Goal: Task Accomplishment & Management: Manage account settings

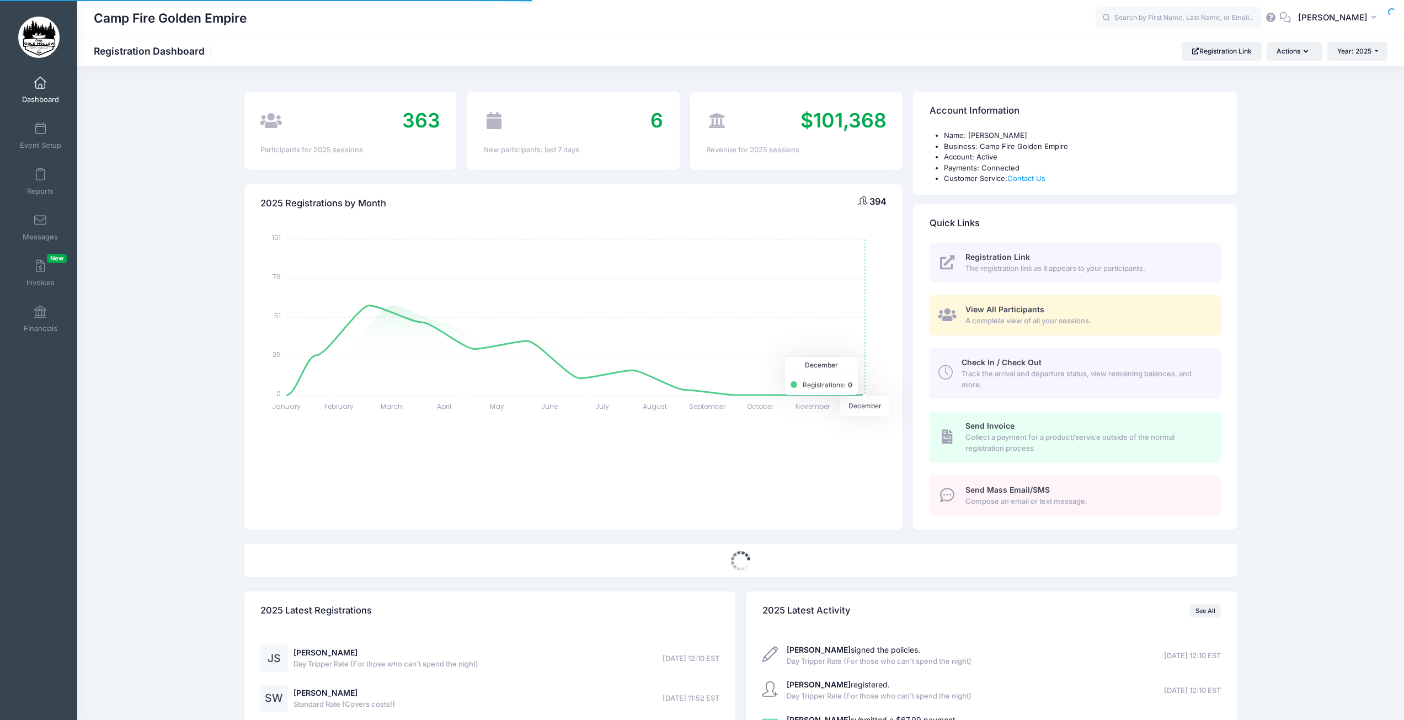
select select
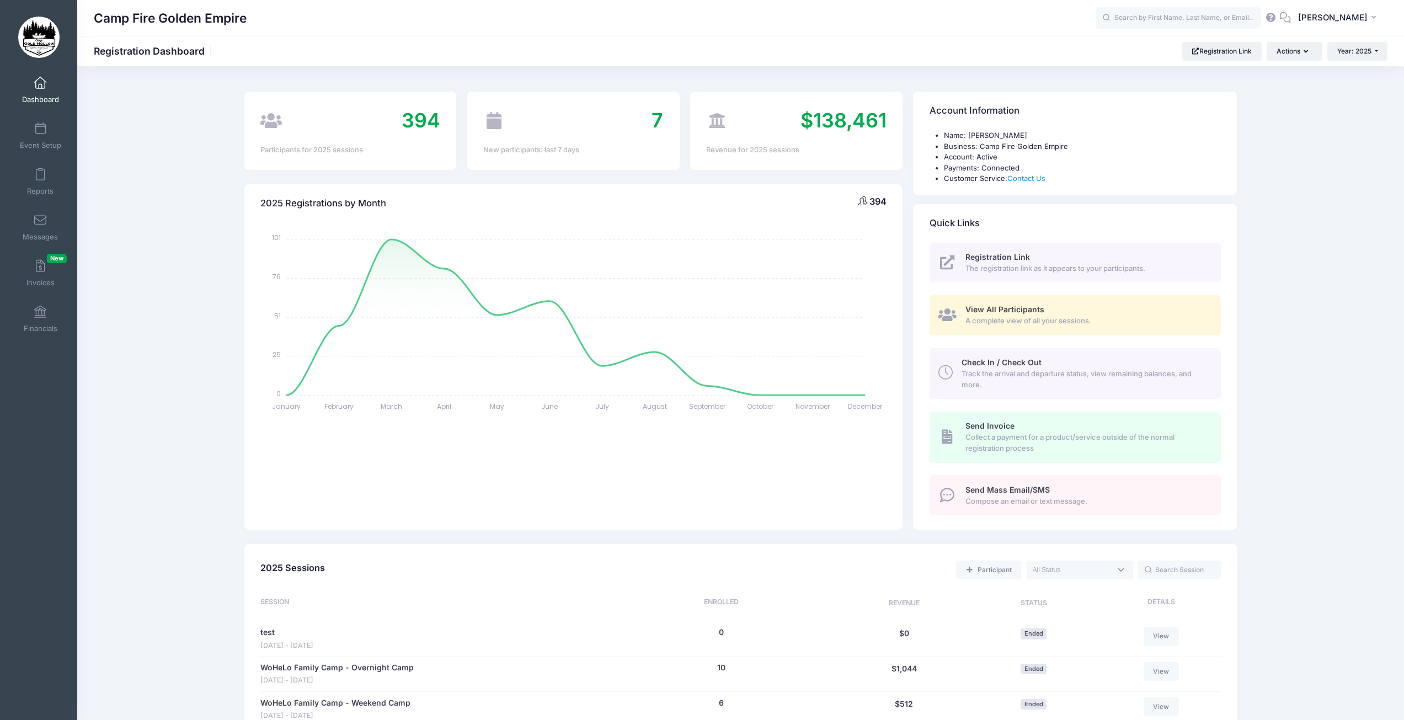
click at [1070, 318] on span "A complete view of all your sessions." at bounding box center [1086, 320] width 243 height 11
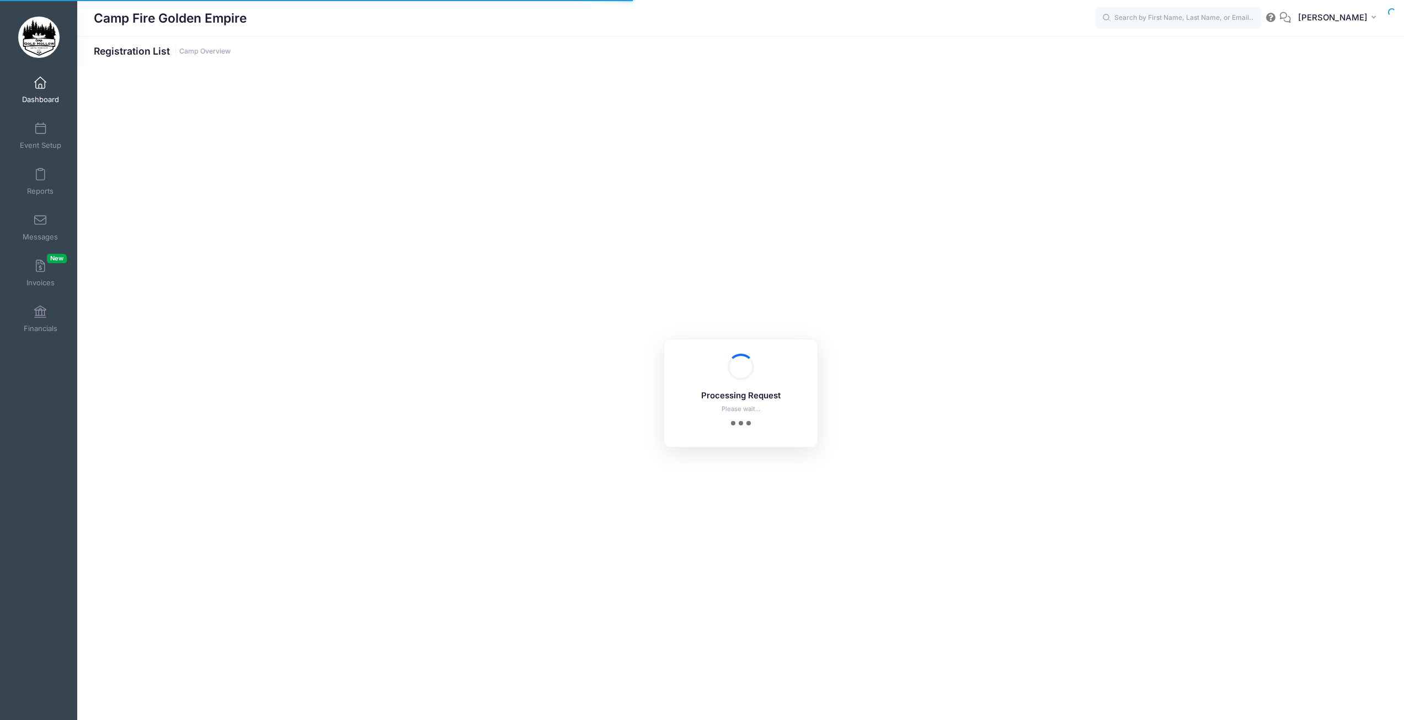
select select "10"
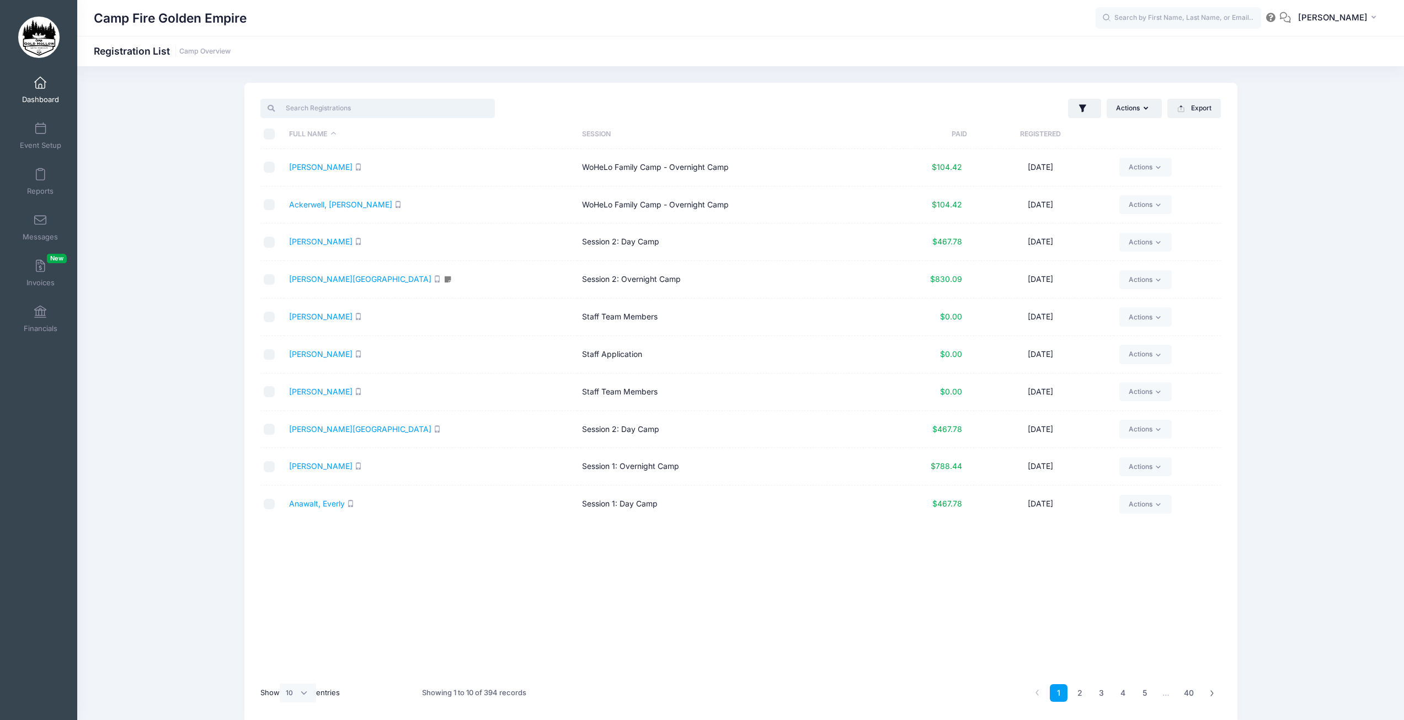
click at [327, 114] on input "search" at bounding box center [377, 108] width 234 height 19
type input "a"
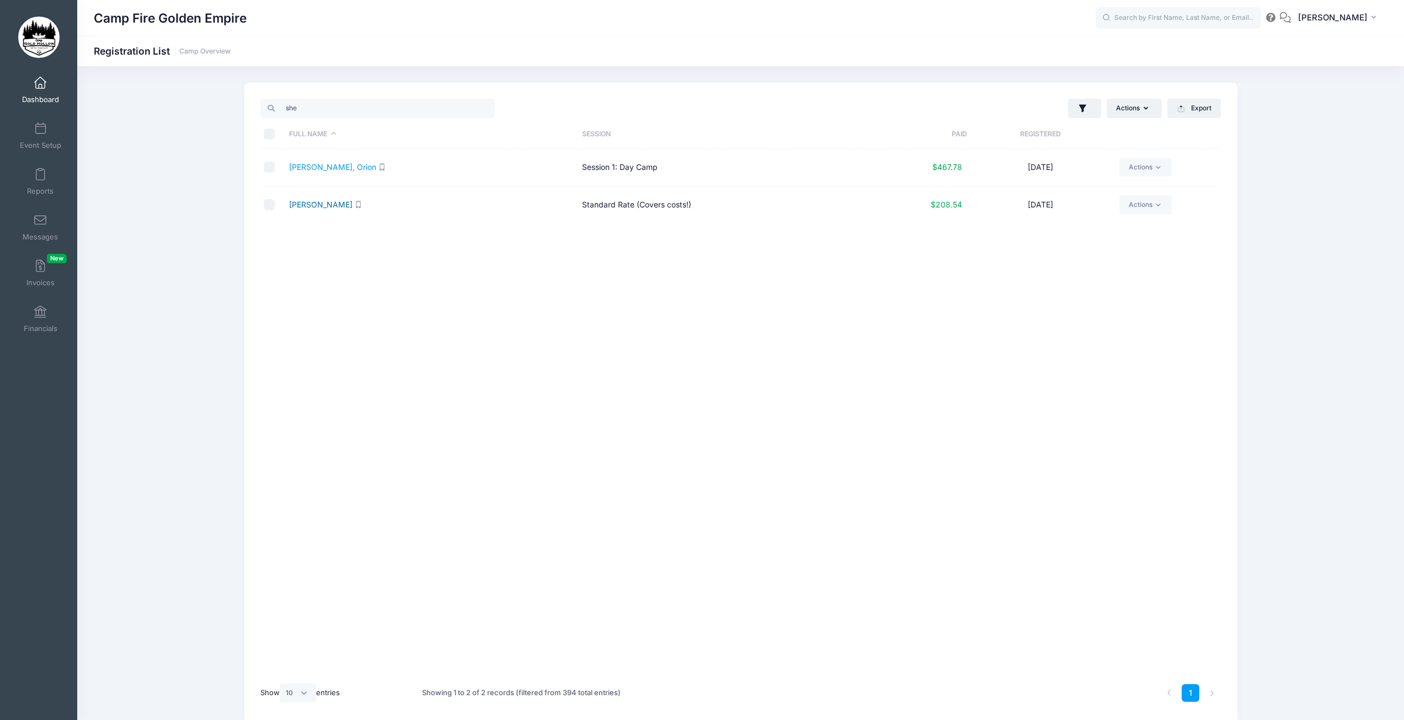
click at [319, 203] on link "Wood, Sherri" at bounding box center [320, 204] width 63 height 9
drag, startPoint x: 343, startPoint y: 109, endPoint x: 277, endPoint y: 110, distance: 65.6
click at [277, 110] on input "she" at bounding box center [377, 108] width 234 height 19
click at [326, 166] on link "[PERSON_NAME]" at bounding box center [320, 166] width 63 height 9
drag, startPoint x: 306, startPoint y: 111, endPoint x: 274, endPoint y: 109, distance: 32.0
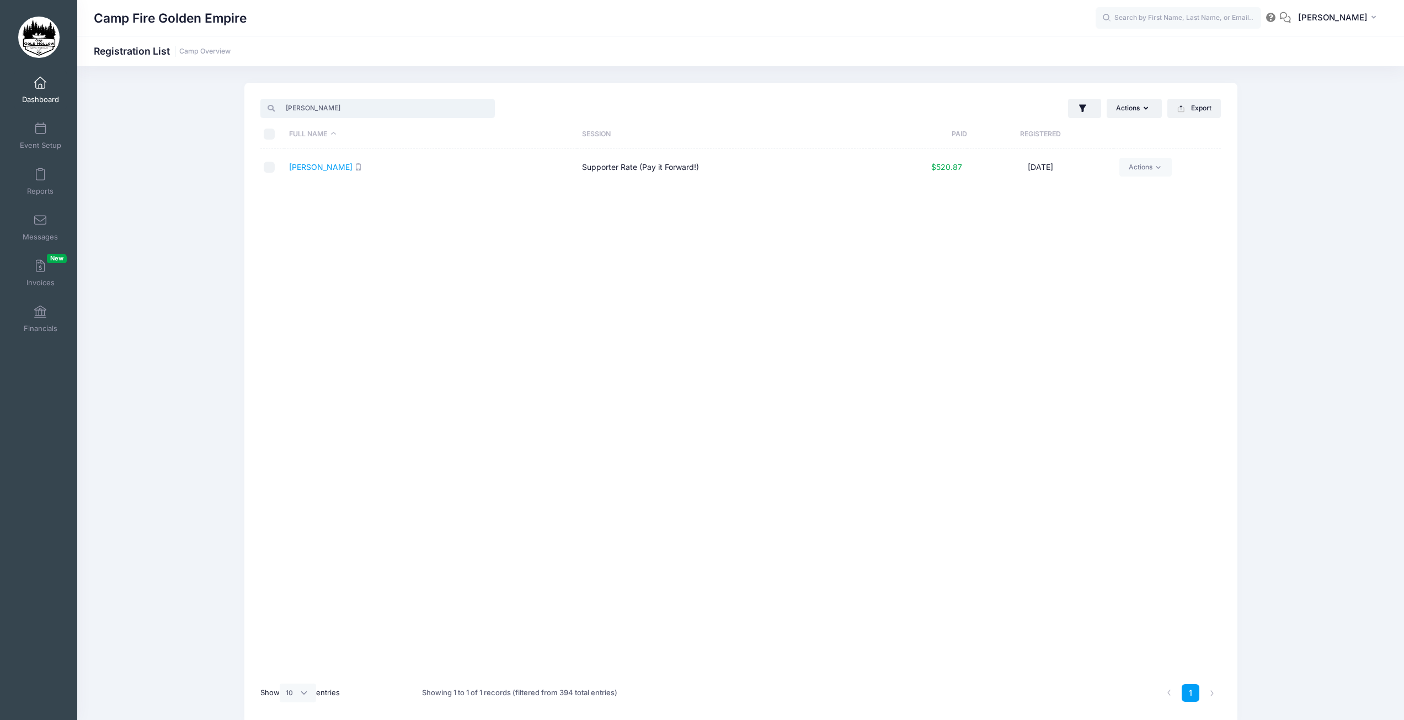
click at [274, 109] on div "ruth" at bounding box center [377, 108] width 234 height 19
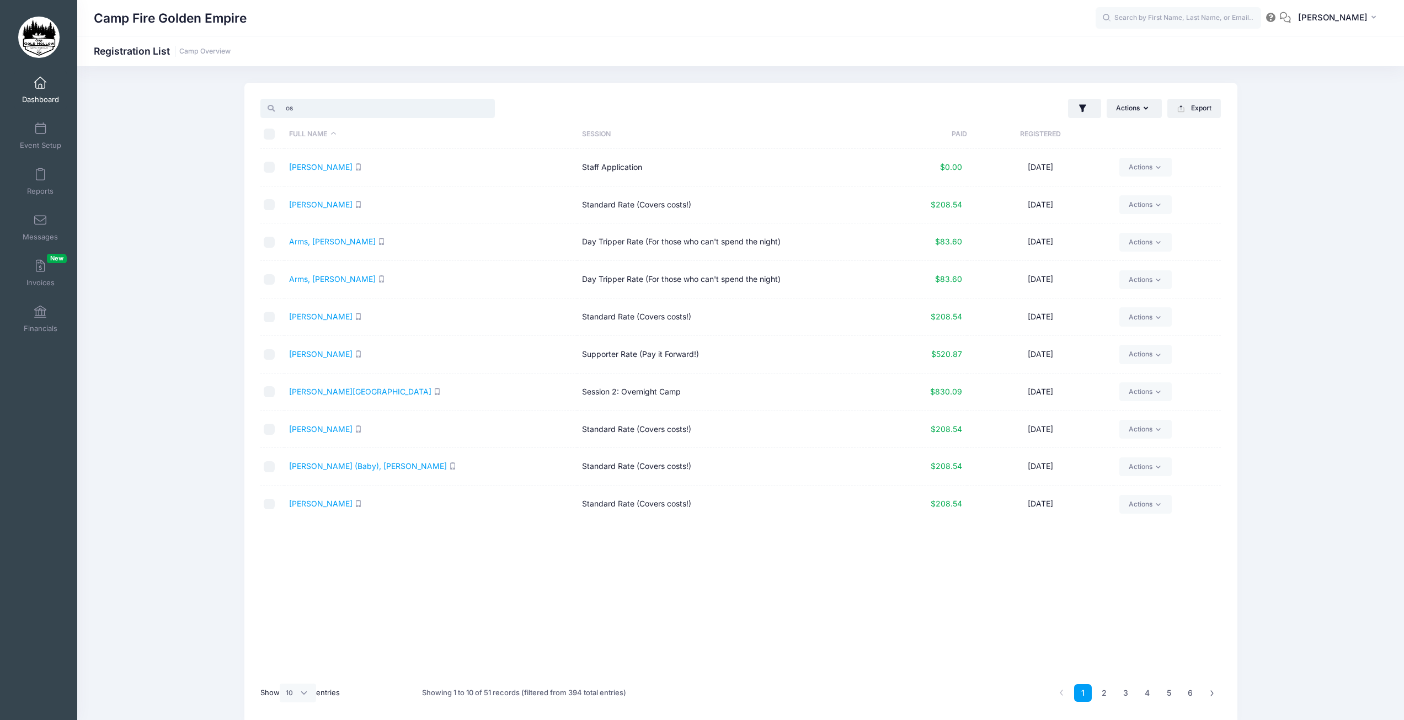
type input "o"
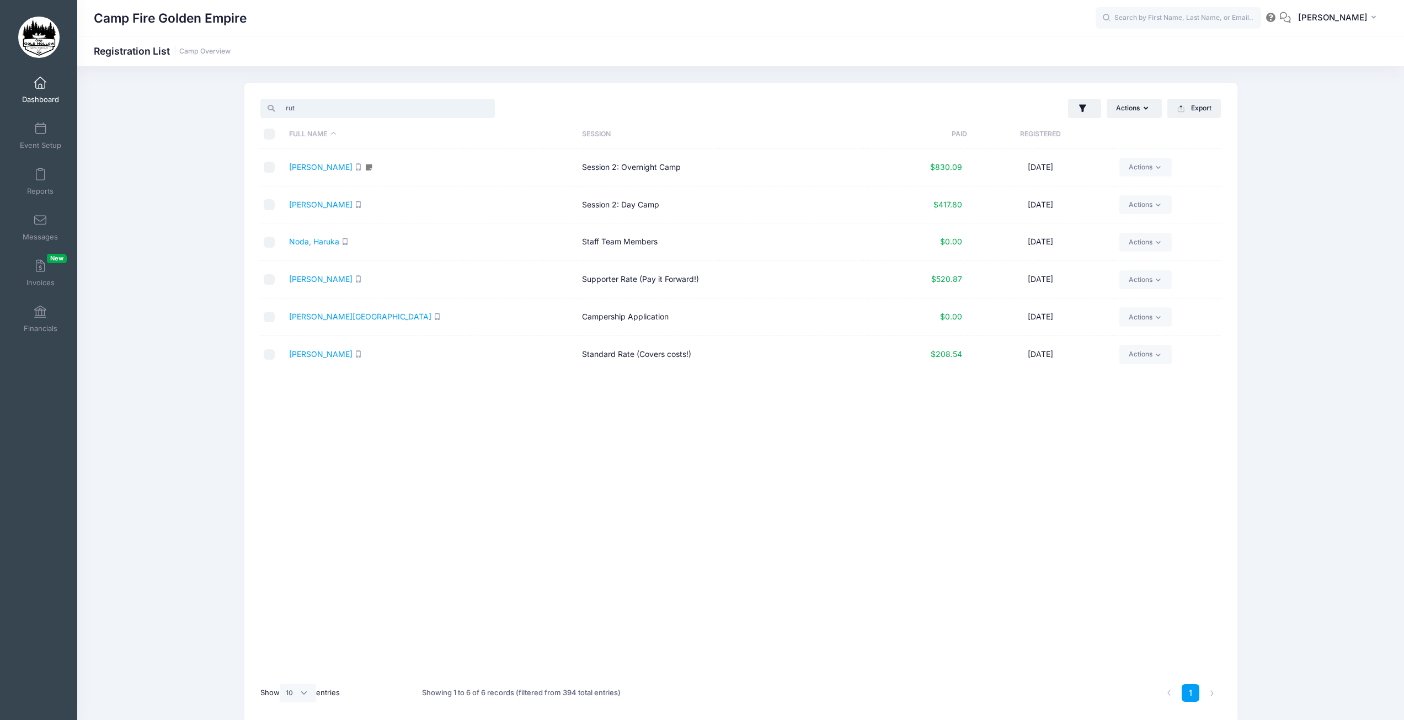
type input "ruth"
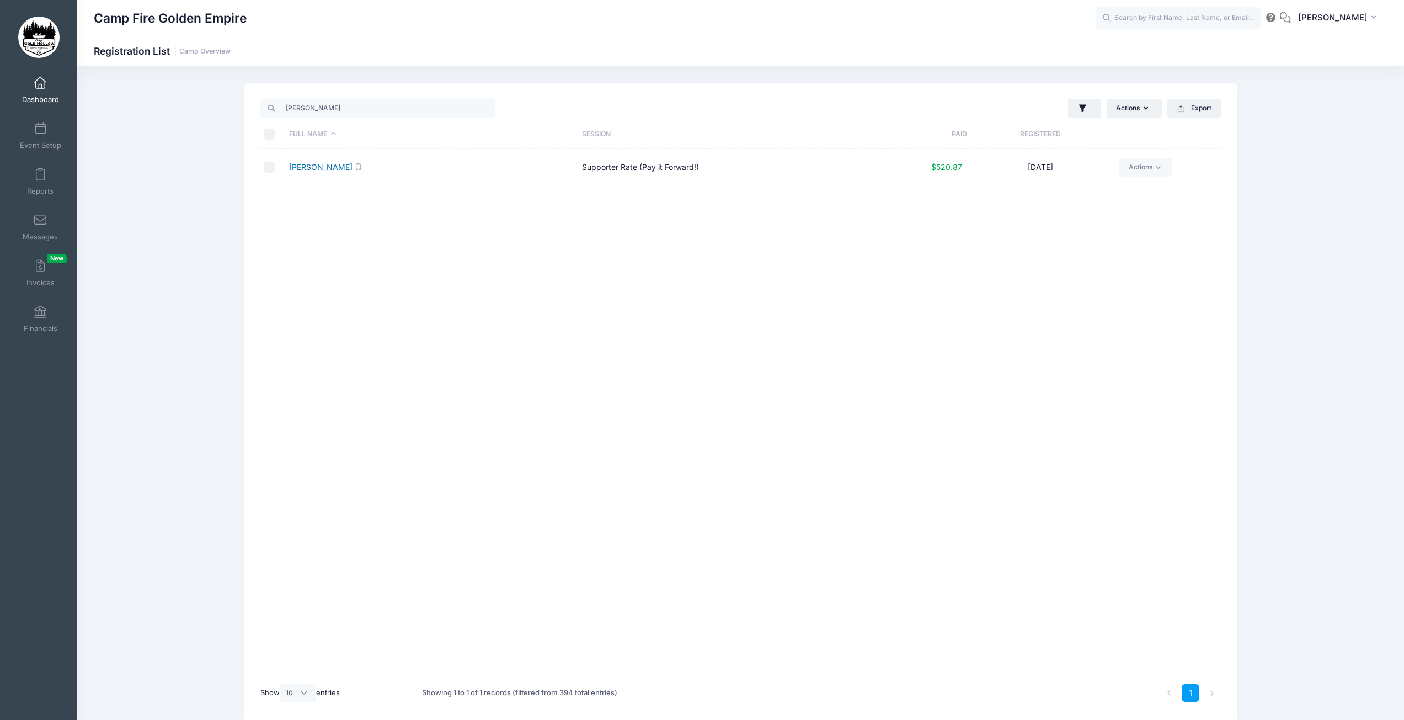
click at [316, 169] on link "Ostroff, Ruth" at bounding box center [320, 166] width 63 height 9
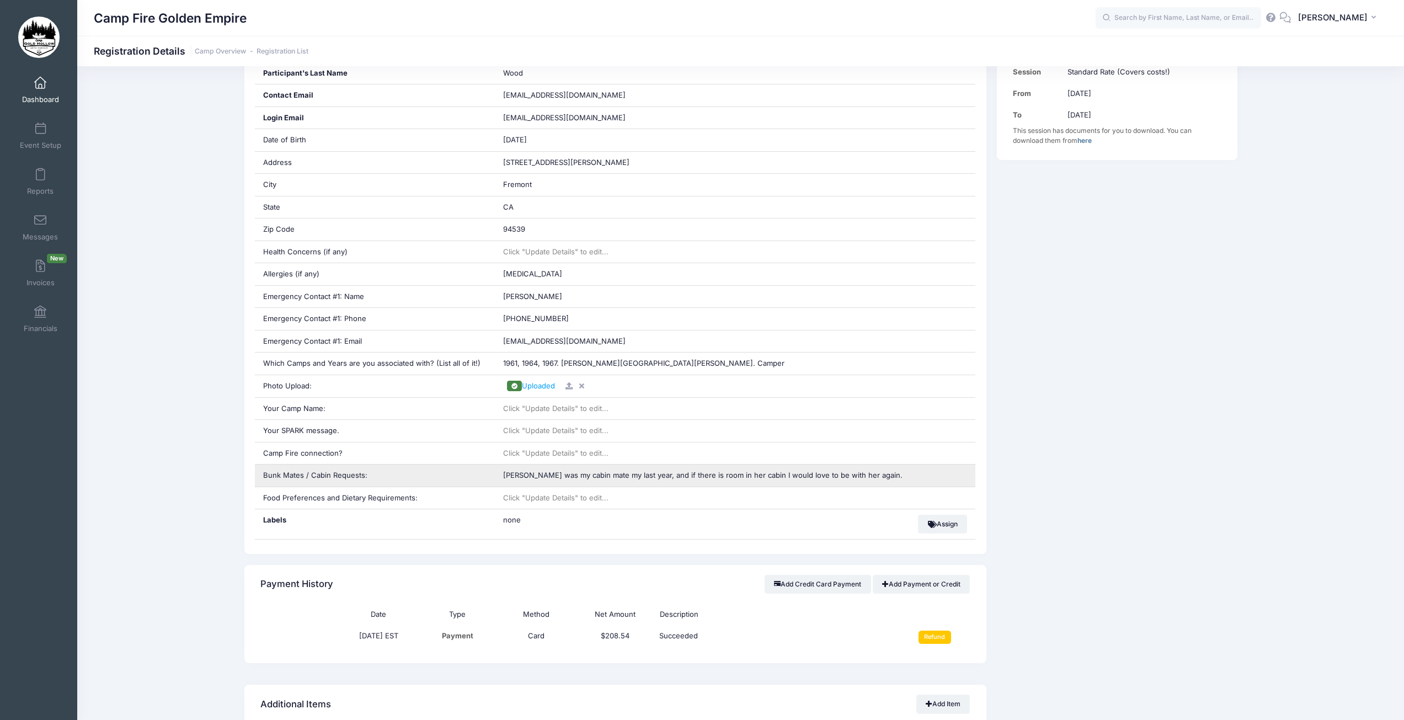
scroll to position [120, 0]
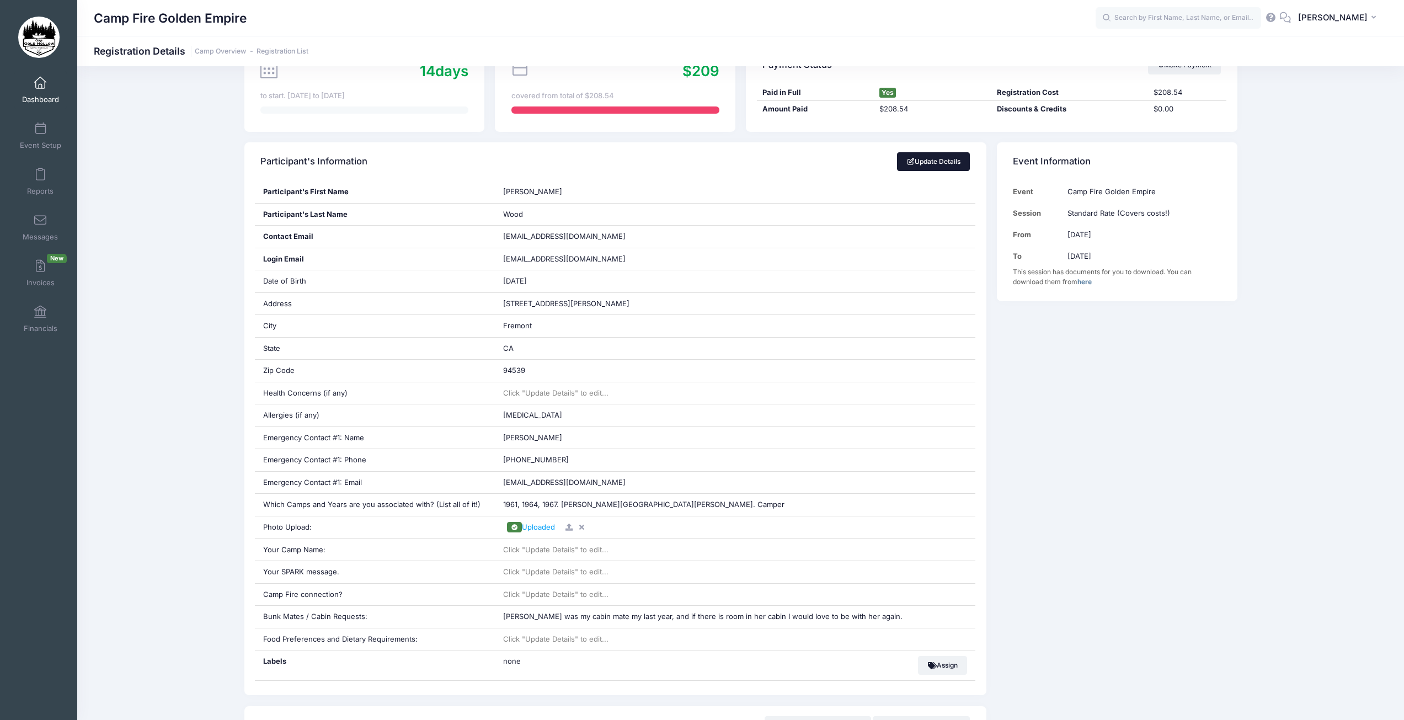
click at [929, 163] on link "Update Details" at bounding box center [933, 161] width 73 height 19
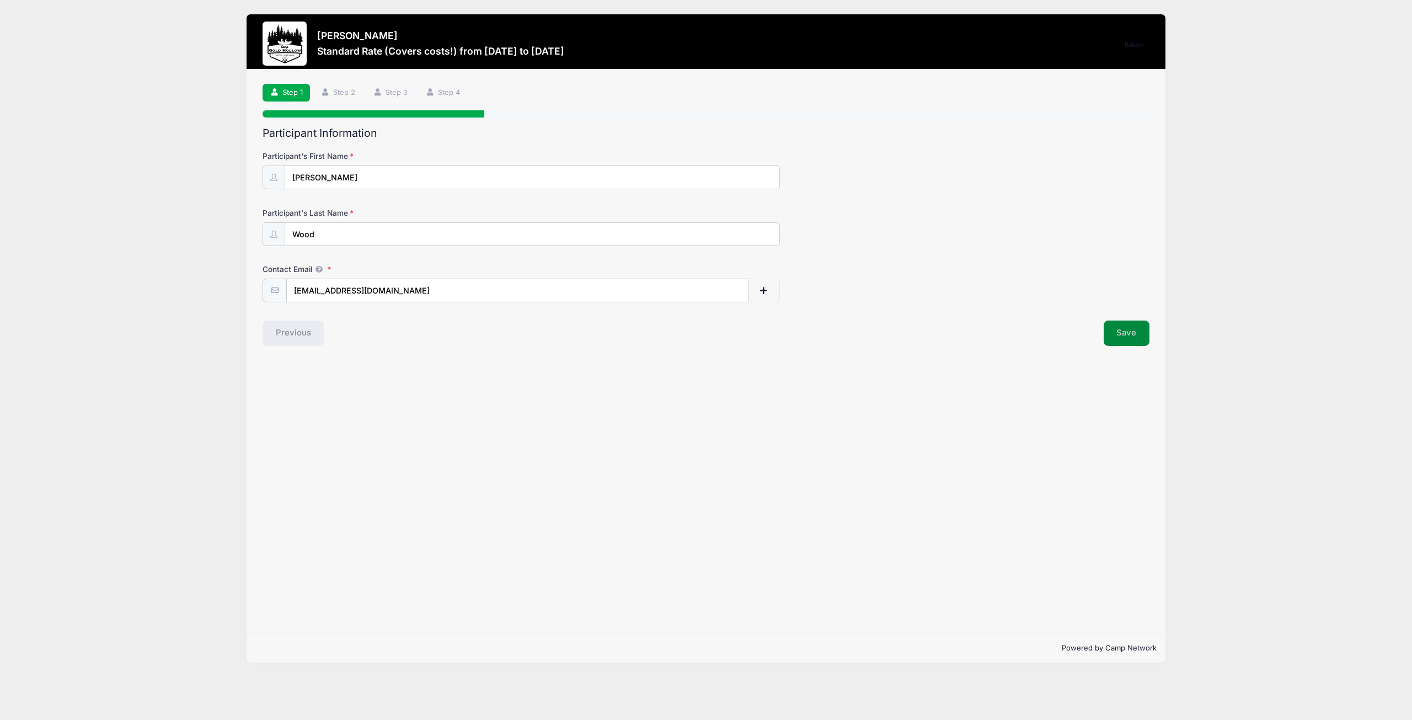
click at [1109, 335] on button "Save" at bounding box center [1127, 332] width 46 height 25
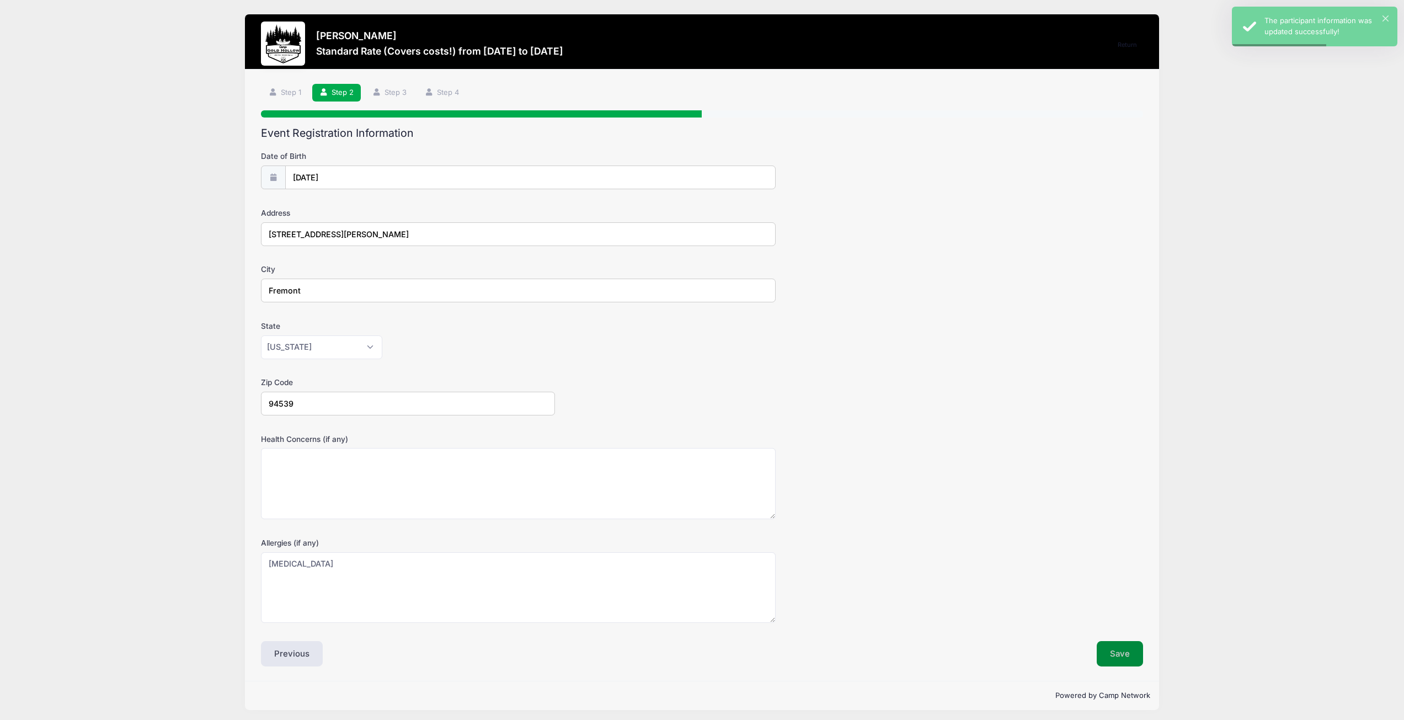
click at [1125, 648] on button "Save" at bounding box center [1119, 653] width 46 height 25
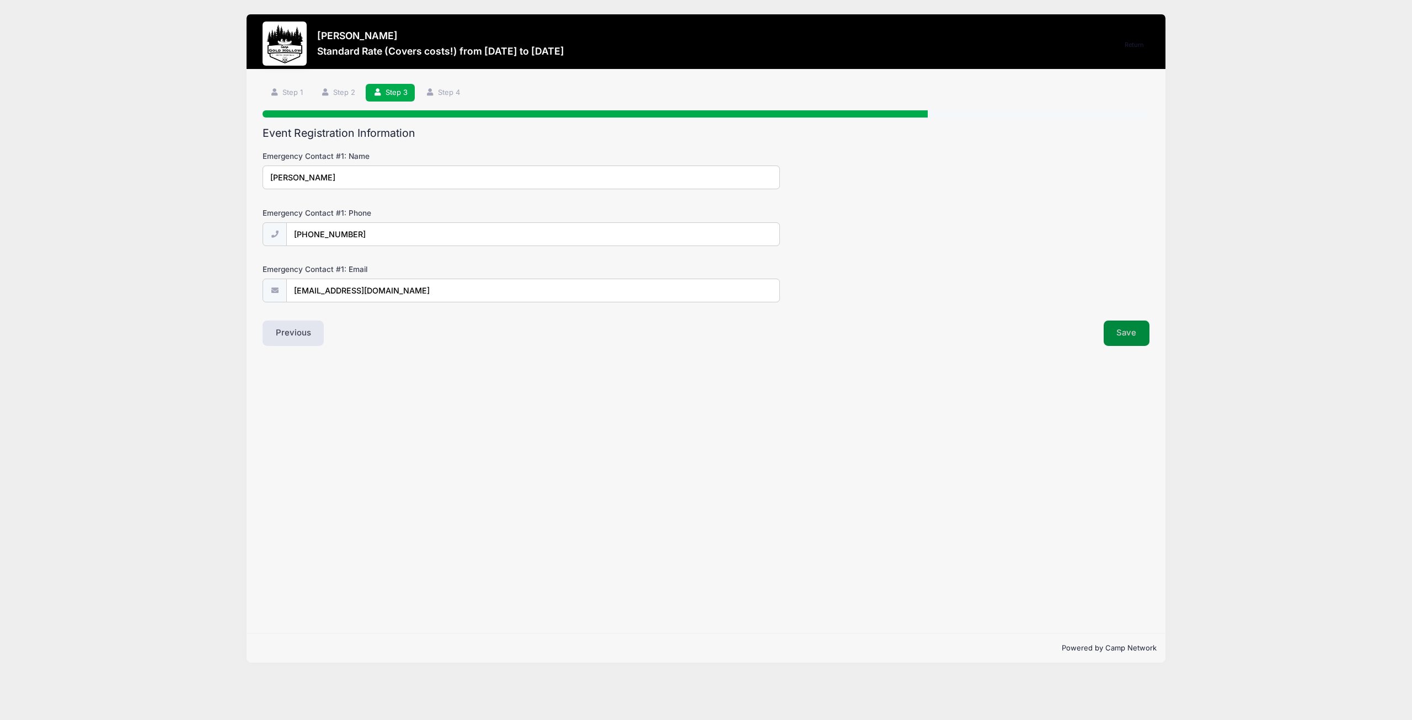
click at [1116, 334] on button "Save" at bounding box center [1127, 332] width 46 height 25
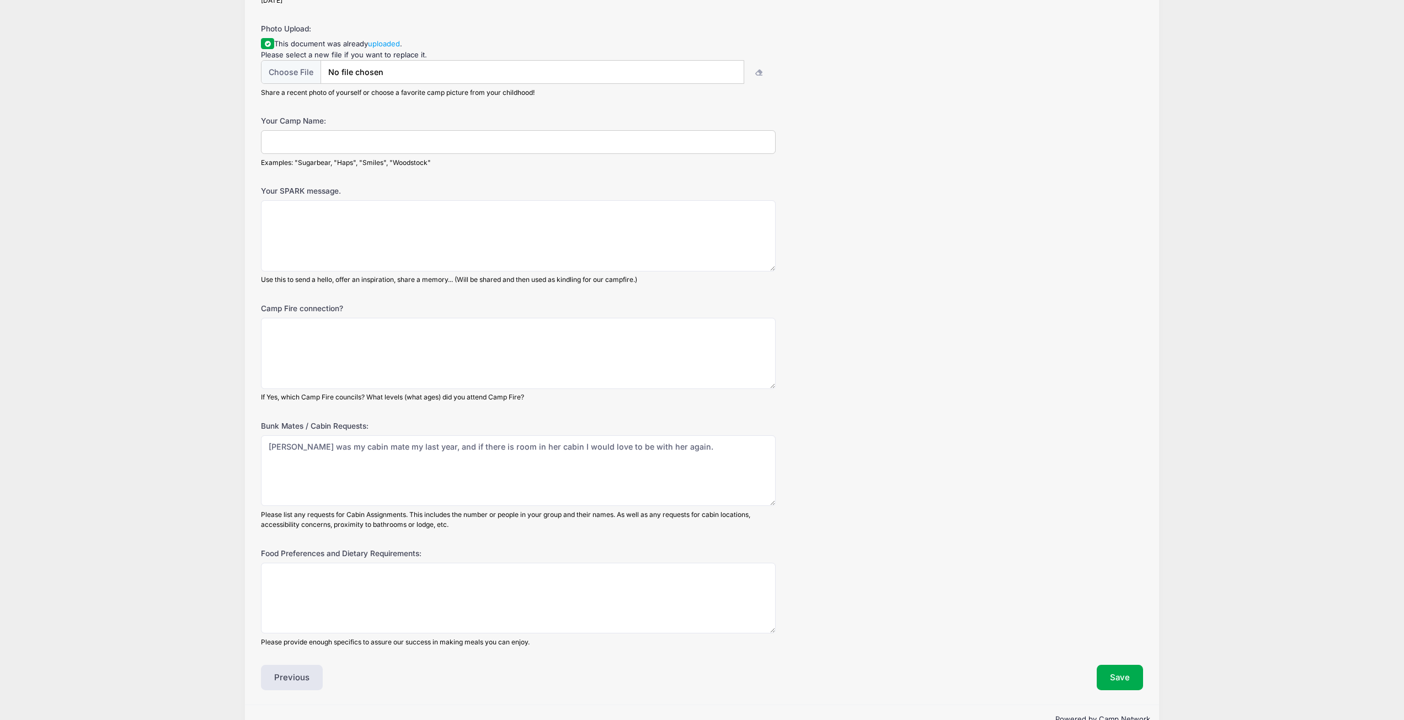
scroll to position [273, 0]
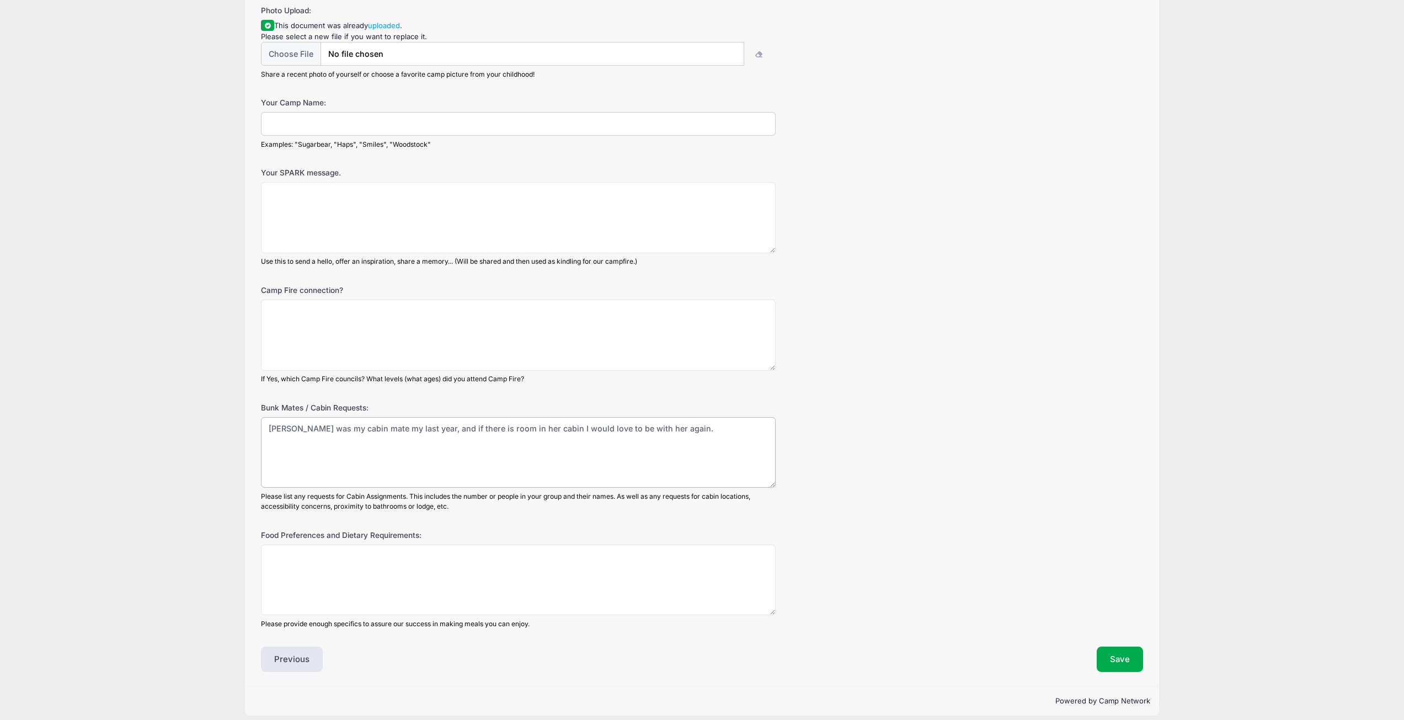
drag, startPoint x: 699, startPoint y: 422, endPoint x: 237, endPoint y: 421, distance: 461.6
click at [237, 421] on div "Sherri Wood Standard Rate (Covers costs!) from 09/19 to 09/21/2025 Return Step …" at bounding box center [702, 228] width 1370 height 1003
click at [1105, 646] on button "Save" at bounding box center [1119, 658] width 46 height 25
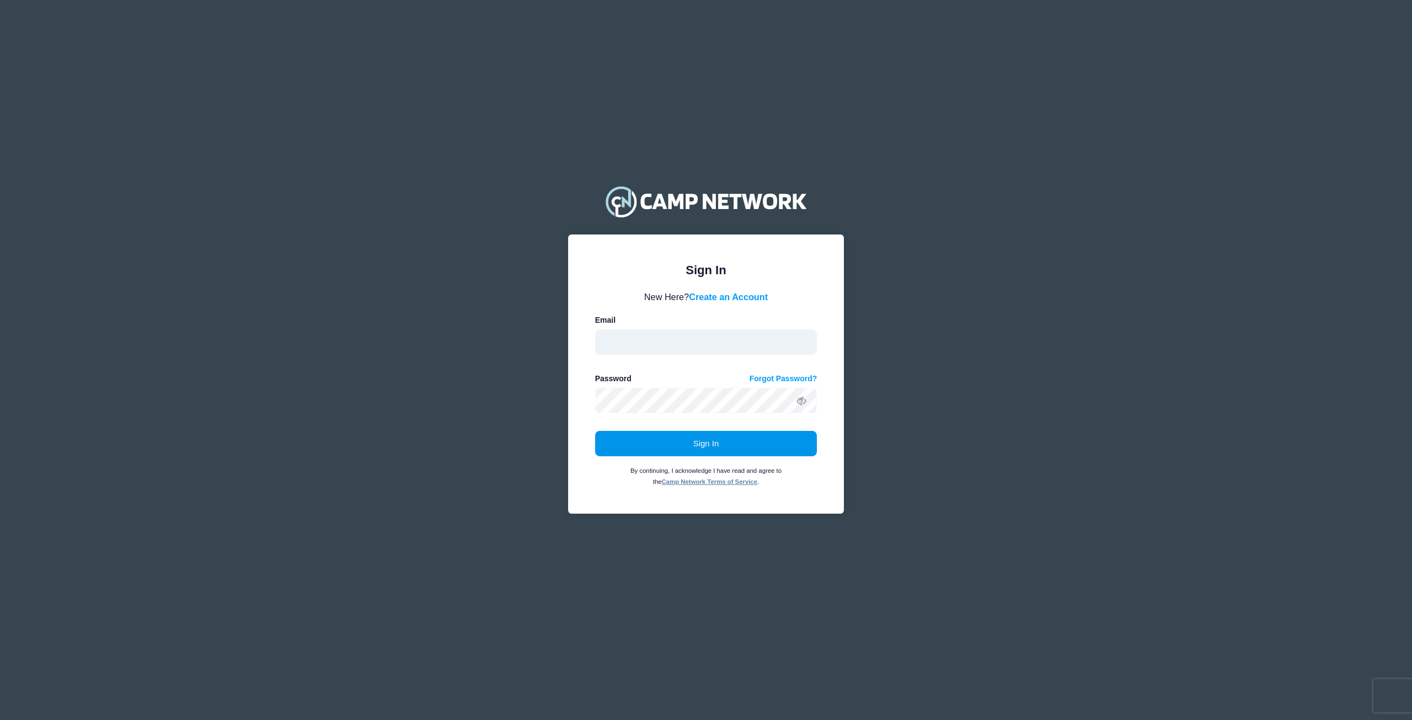
type input "kat@campfiregoldenempire.org"
click at [681, 441] on button "Sign In" at bounding box center [706, 443] width 222 height 25
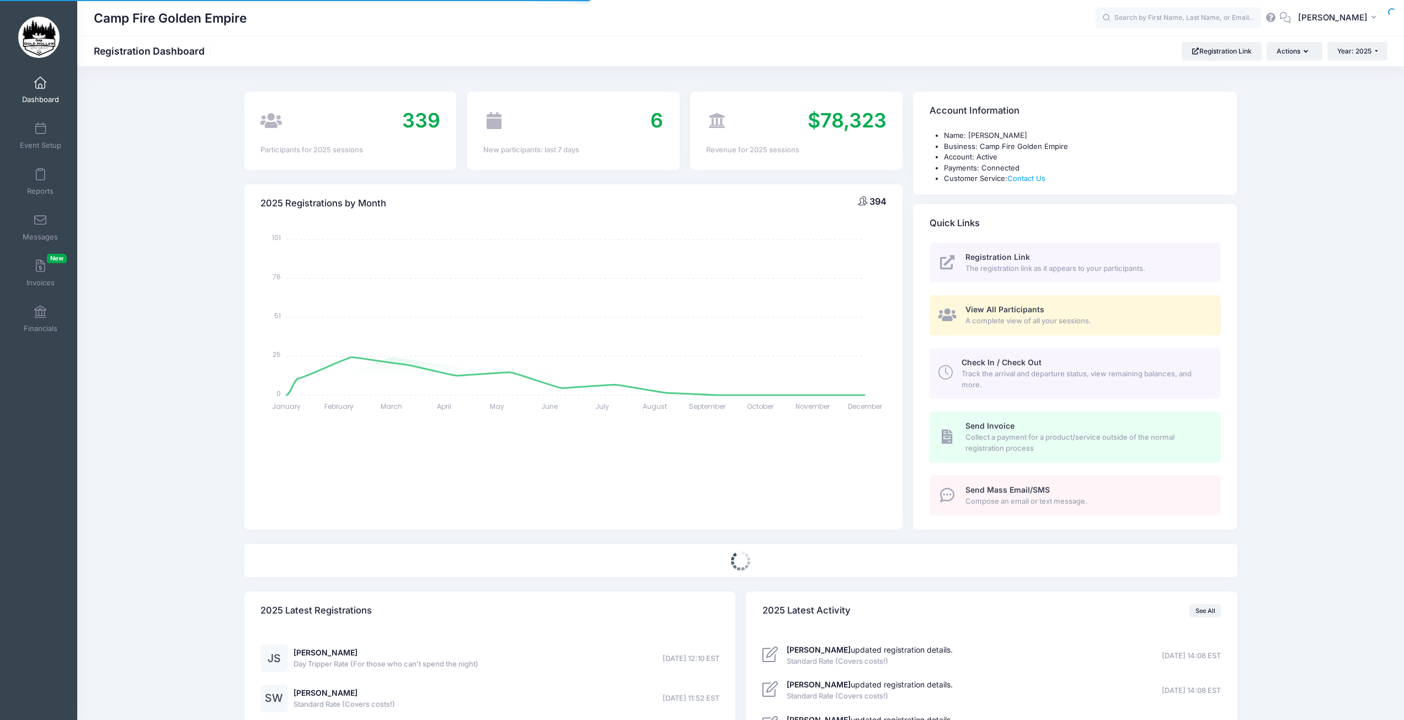
select select
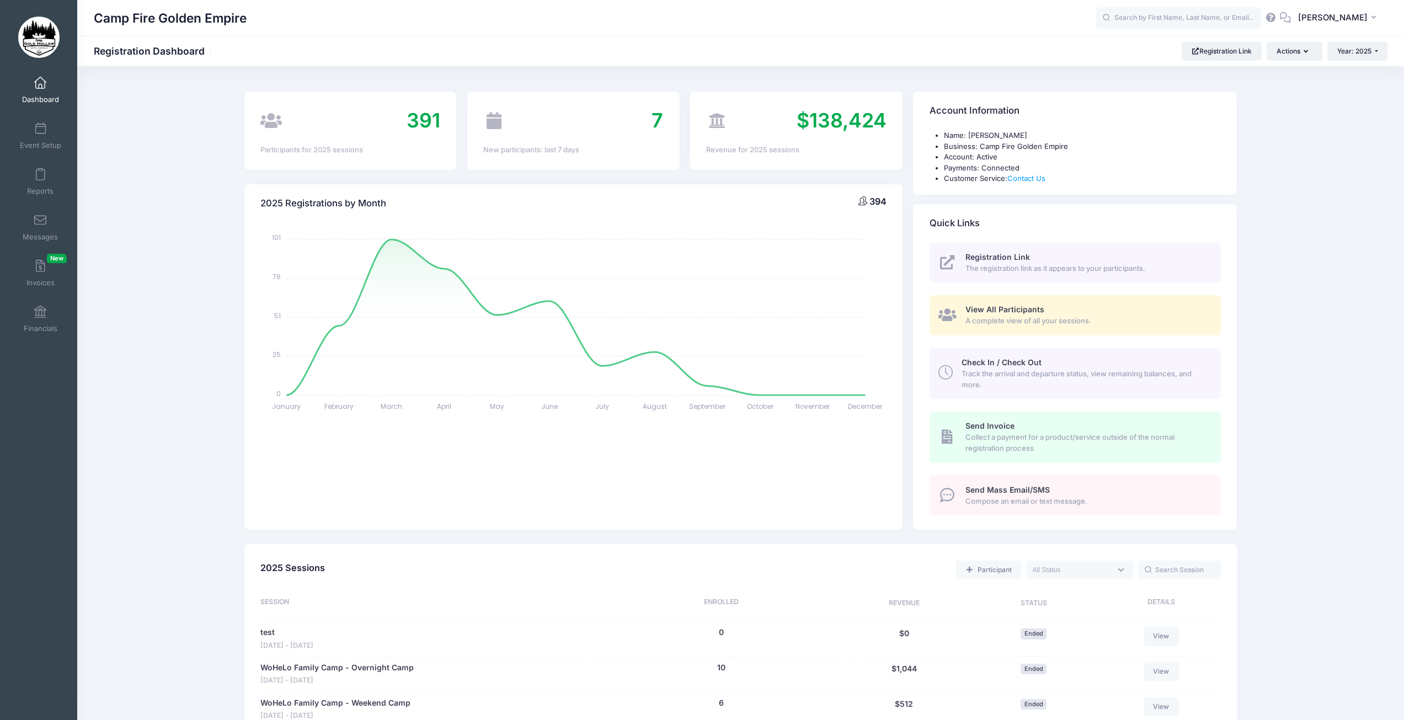
click at [1005, 315] on span "A complete view of all your sessions." at bounding box center [1086, 320] width 243 height 11
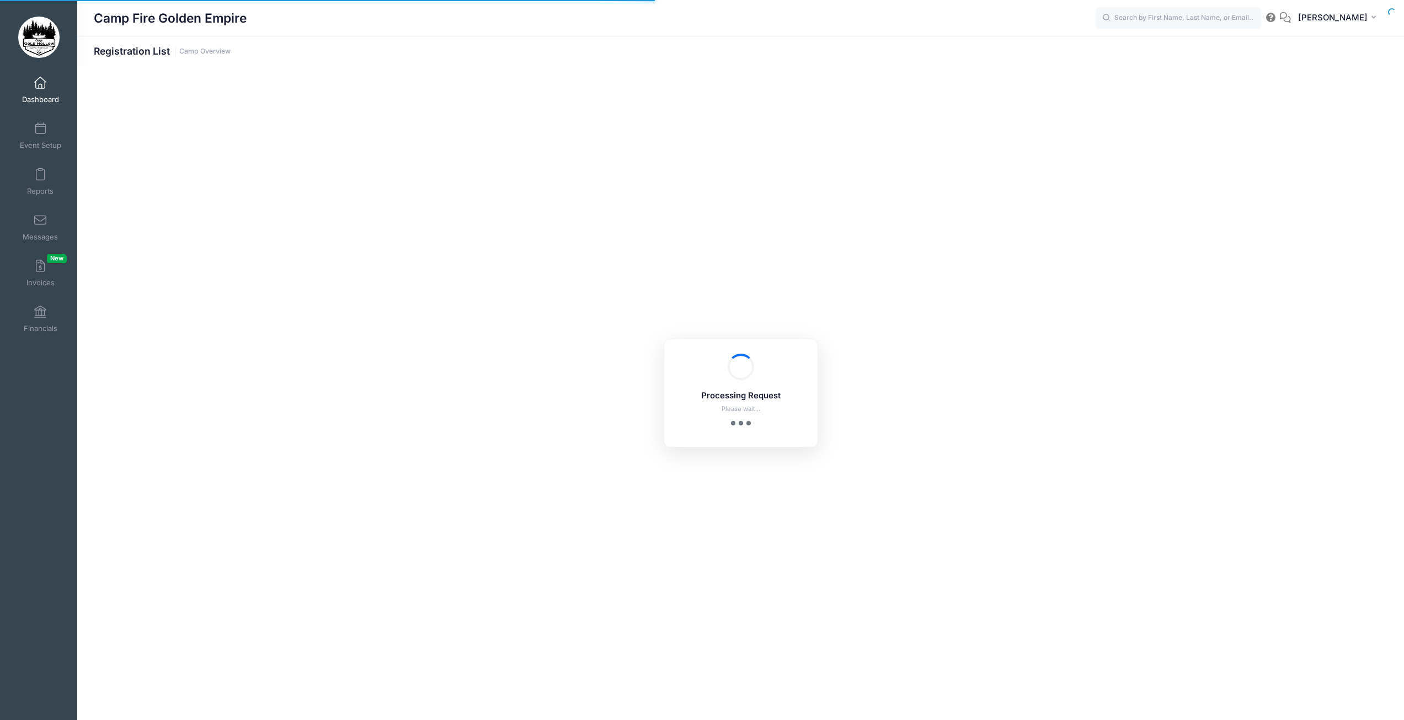
select select "10"
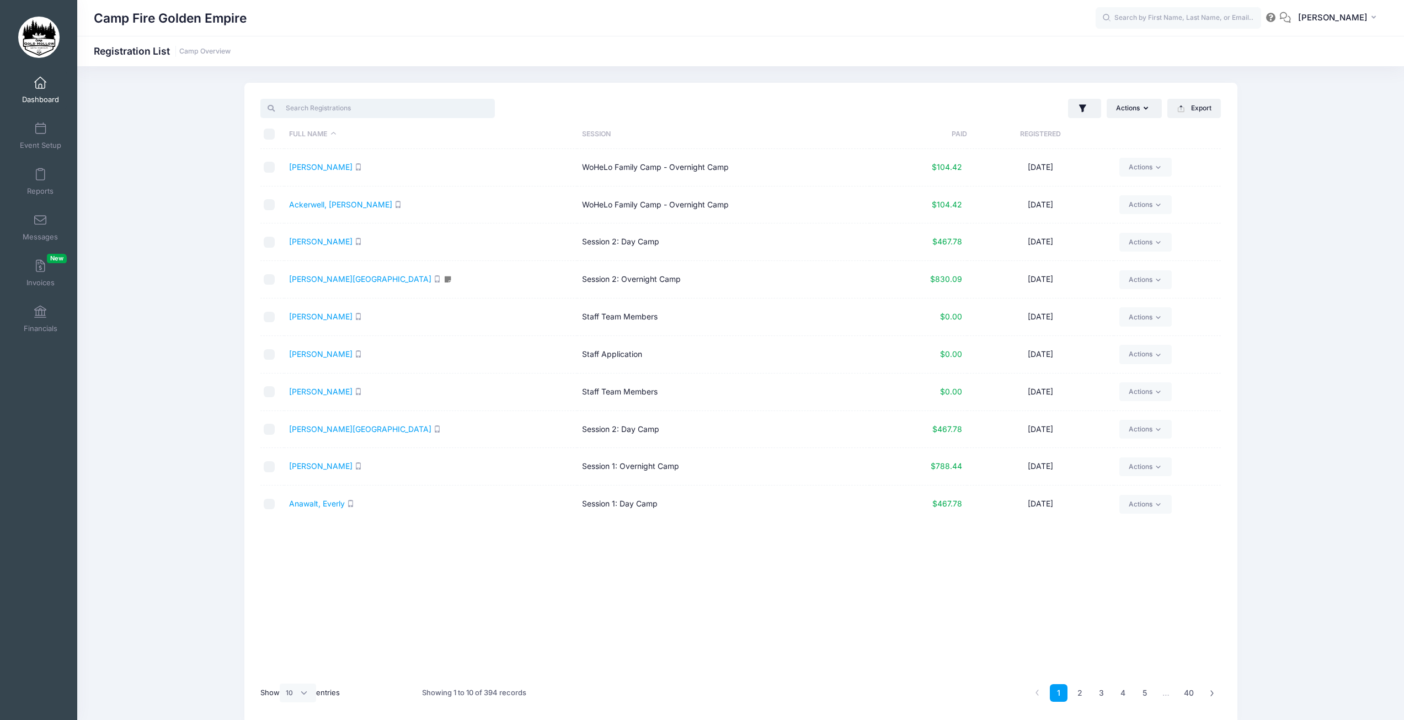
click at [312, 106] on input "search" at bounding box center [377, 108] width 234 height 19
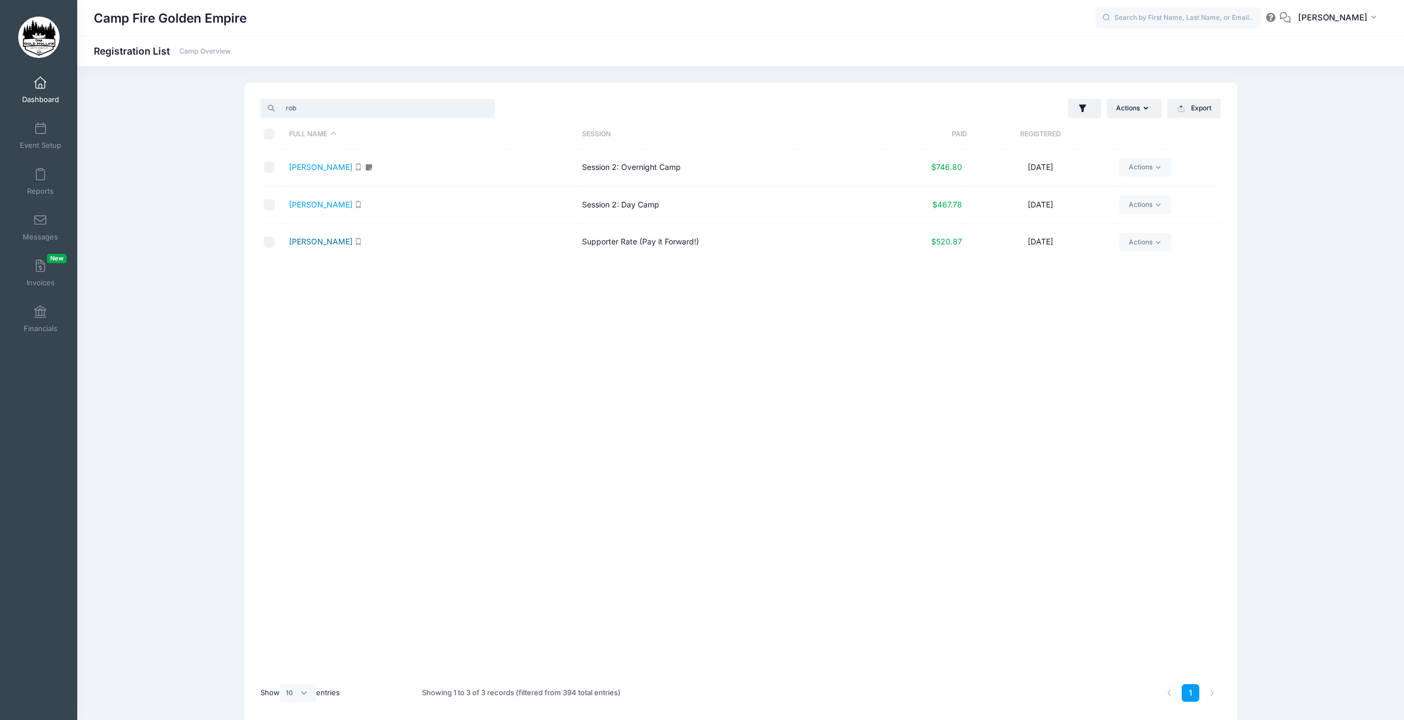
type input "rob"
click at [347, 242] on link "[PERSON_NAME]" at bounding box center [320, 241] width 63 height 9
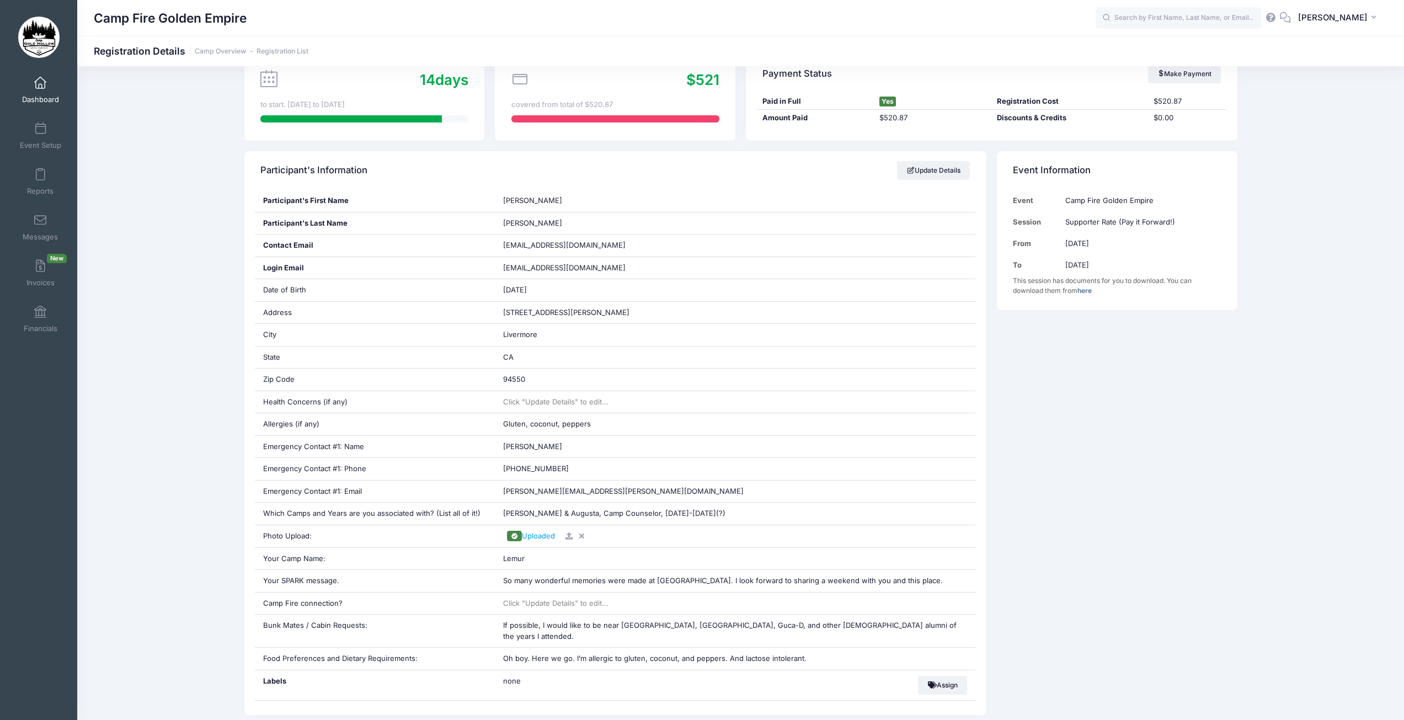
scroll to position [110, 0]
